Goal: Transaction & Acquisition: Register for event/course

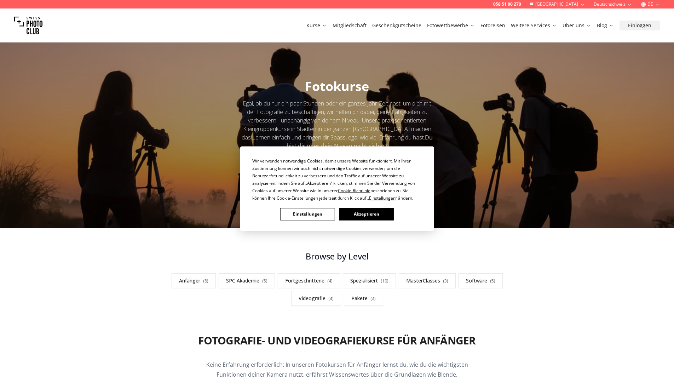
click at [354, 213] on button "Akzeptieren" at bounding box center [366, 214] width 54 height 12
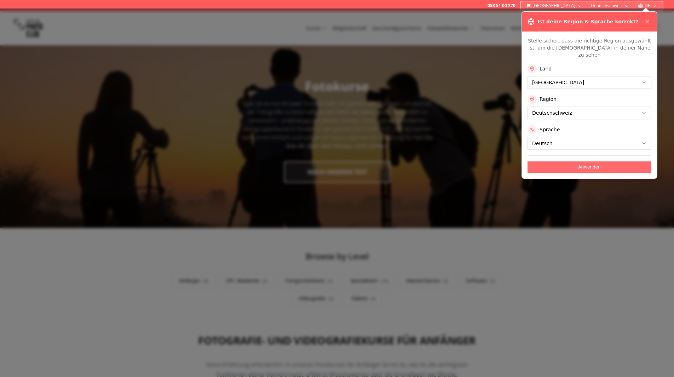
click at [580, 161] on button "Anwenden" at bounding box center [590, 166] width 124 height 11
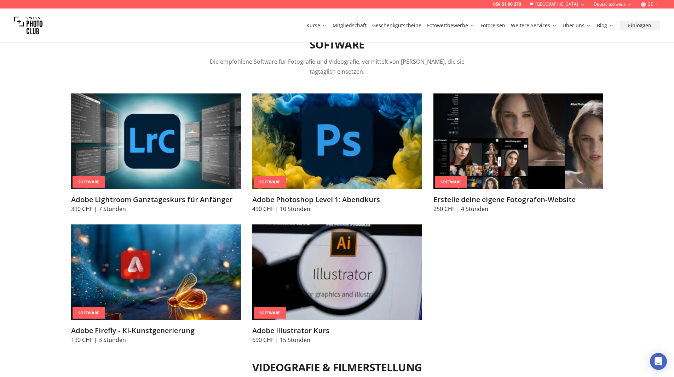
scroll to position [2371, 0]
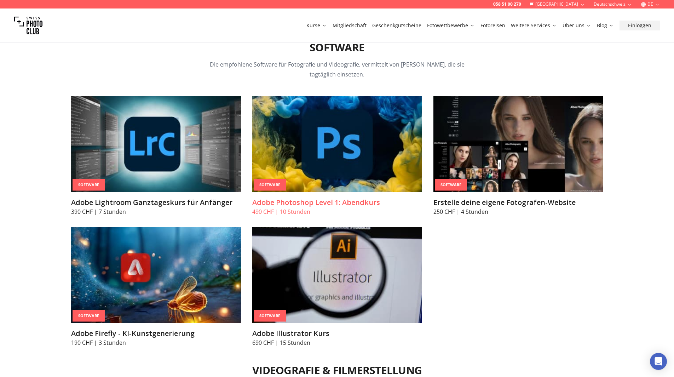
click at [283, 197] on h3 "Adobe Photoshop Level 1: Abendkurs" at bounding box center [337, 202] width 170 height 10
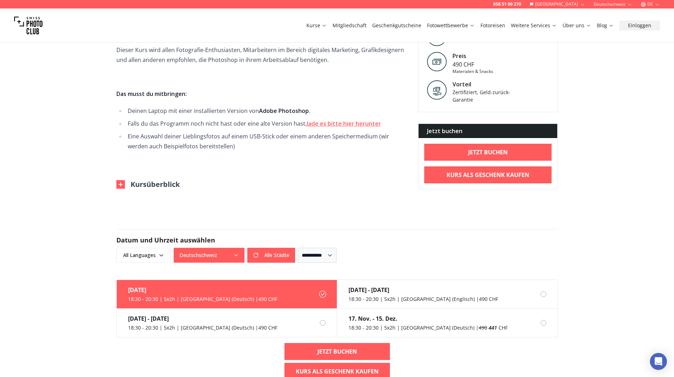
scroll to position [425, 0]
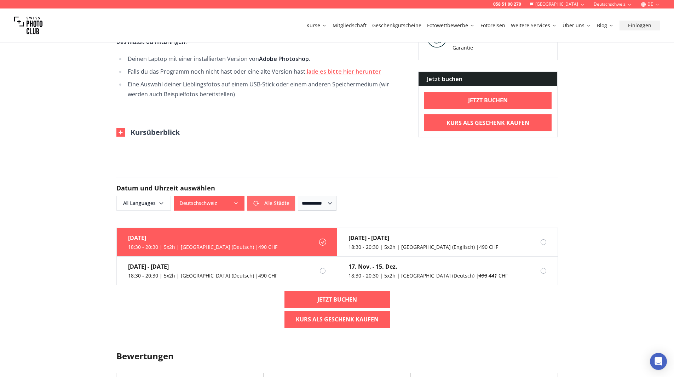
click at [260, 203] on button "Alle Städte" at bounding box center [271, 203] width 48 height 15
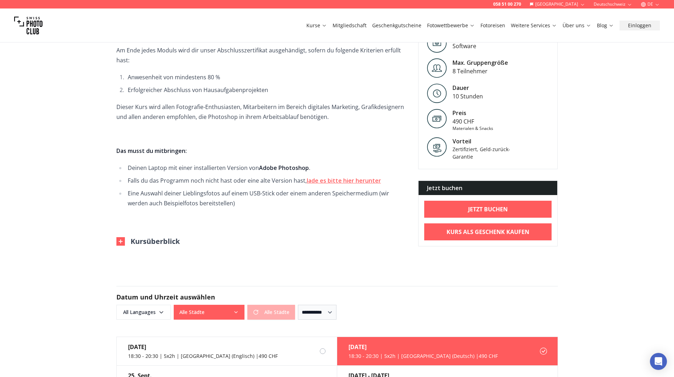
scroll to position [318, 0]
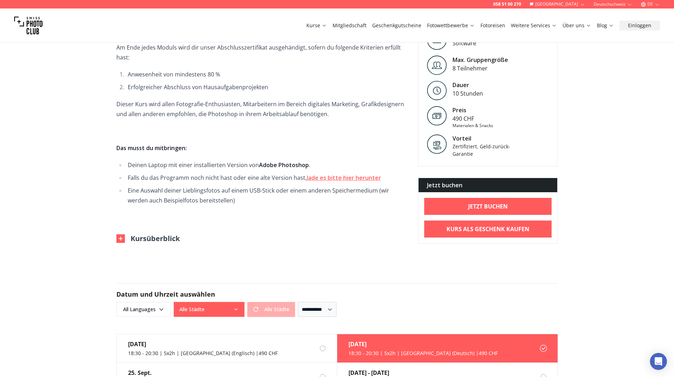
click at [315, 176] on strong "lade es bitte hier herunter" at bounding box center [344, 178] width 74 height 8
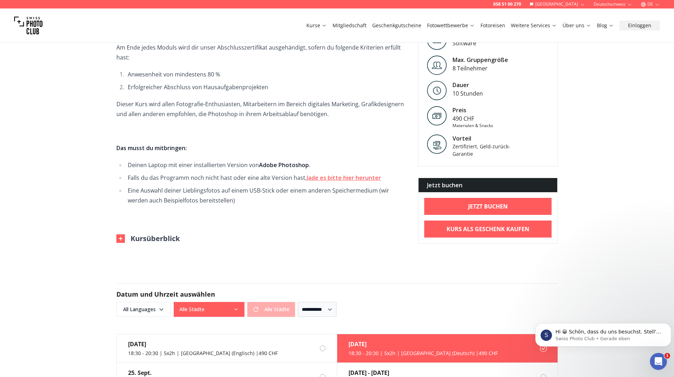
scroll to position [0, 0]
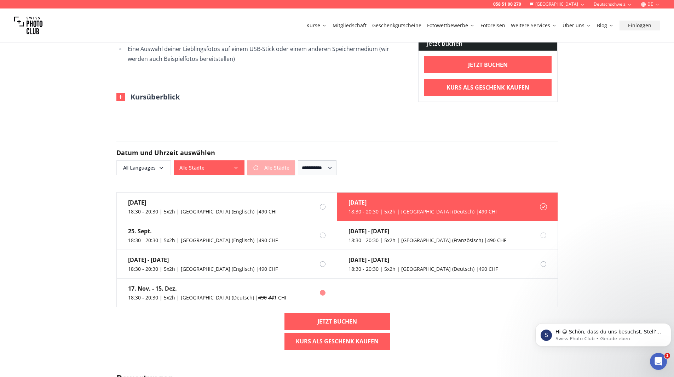
click at [211, 297] on div "[DATE] - [DATE] 18:30 - 20:30 | 5x2h | [GEOGRAPHIC_DATA] (Deutsch) | 490 441 CHF" at bounding box center [202, 292] width 171 height 28
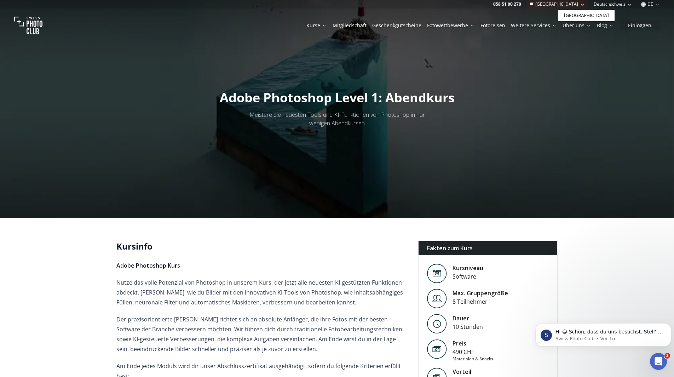
click at [569, 5] on button "[GEOGRAPHIC_DATA]" at bounding box center [557, 4] width 61 height 8
click at [627, 5] on button "Deutschschweiz" at bounding box center [613, 4] width 44 height 8
click at [625, 15] on link "Deutschschweiz" at bounding box center [615, 15] width 43 height 8
